Goal: Information Seeking & Learning: Learn about a topic

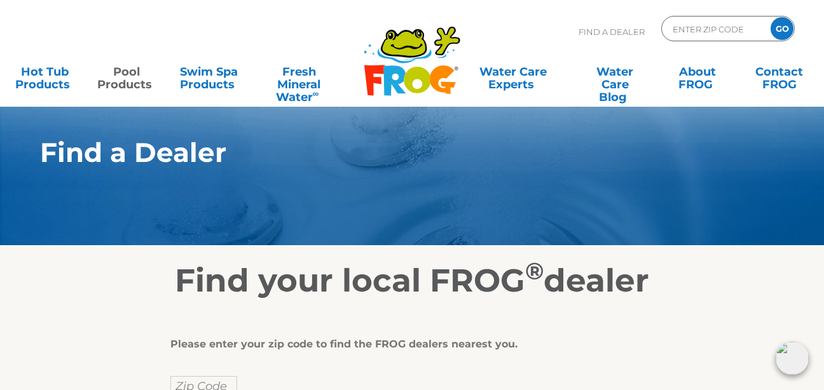
click at [115, 85] on link "Pool Products" at bounding box center [127, 71] width 64 height 25
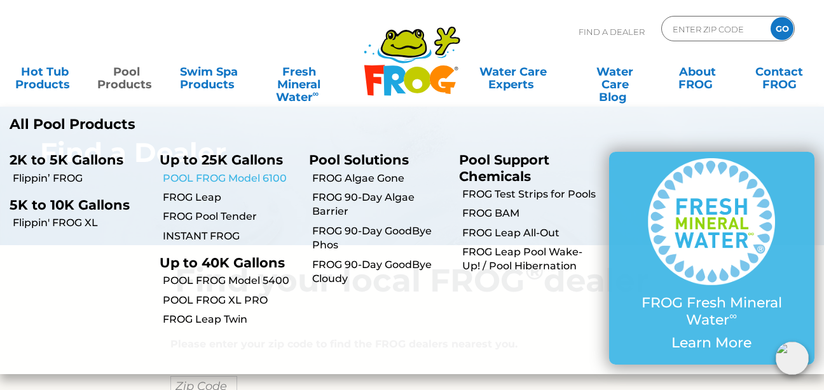
click at [184, 179] on link "POOL FROG Model 6100" at bounding box center [231, 179] width 137 height 14
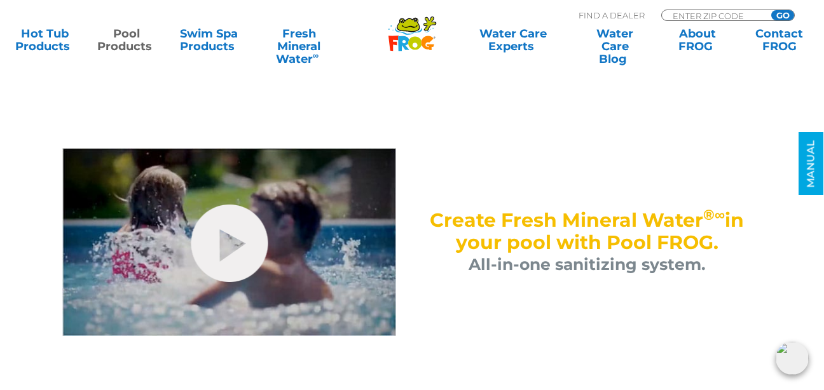
scroll to position [568, 0]
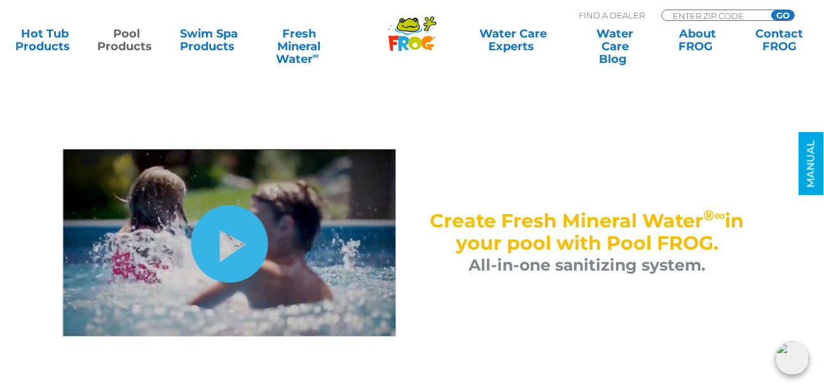
click at [233, 248] on link "hide-me" at bounding box center [229, 244] width 77 height 78
